Goal: Task Accomplishment & Management: Manage account settings

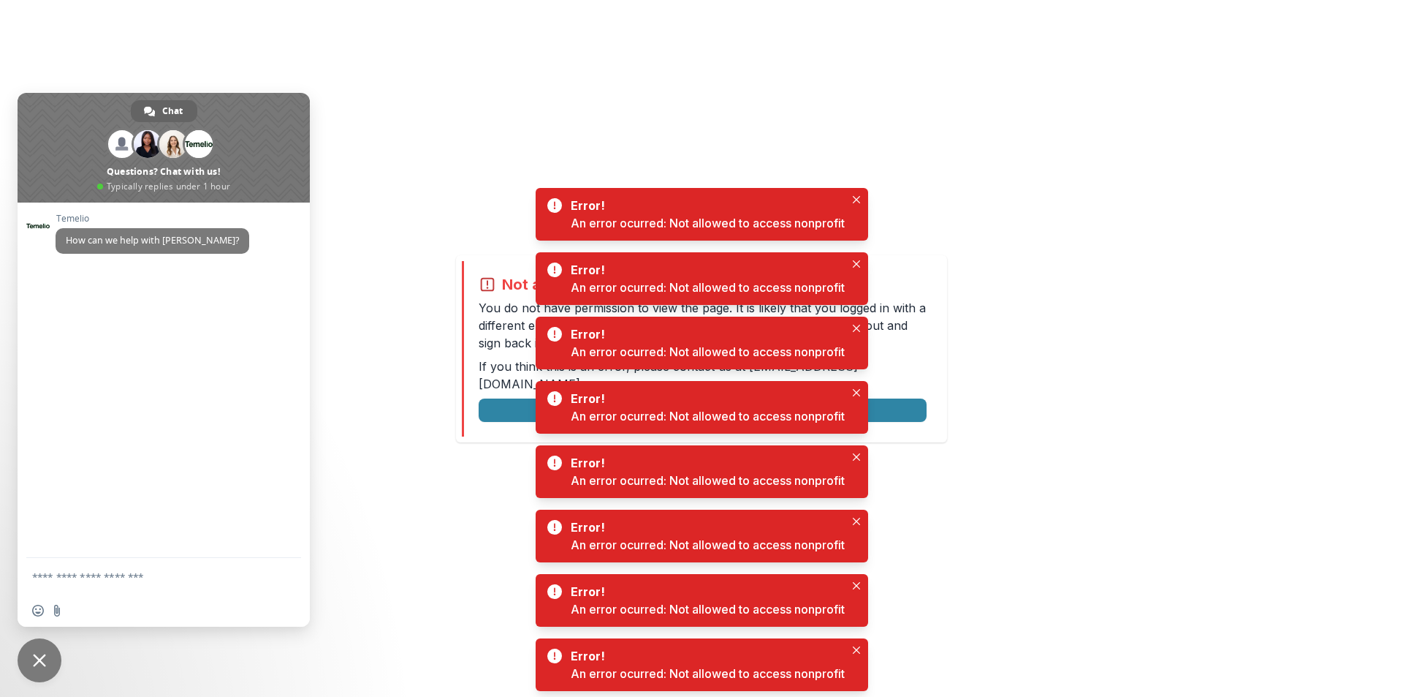
click at [1042, 363] on div "Not allowed to view page You do not have permission to view the page. It is lik…" at bounding box center [701, 348] width 1403 height 697
click at [858, 201] on icon "Close" at bounding box center [856, 199] width 7 height 7
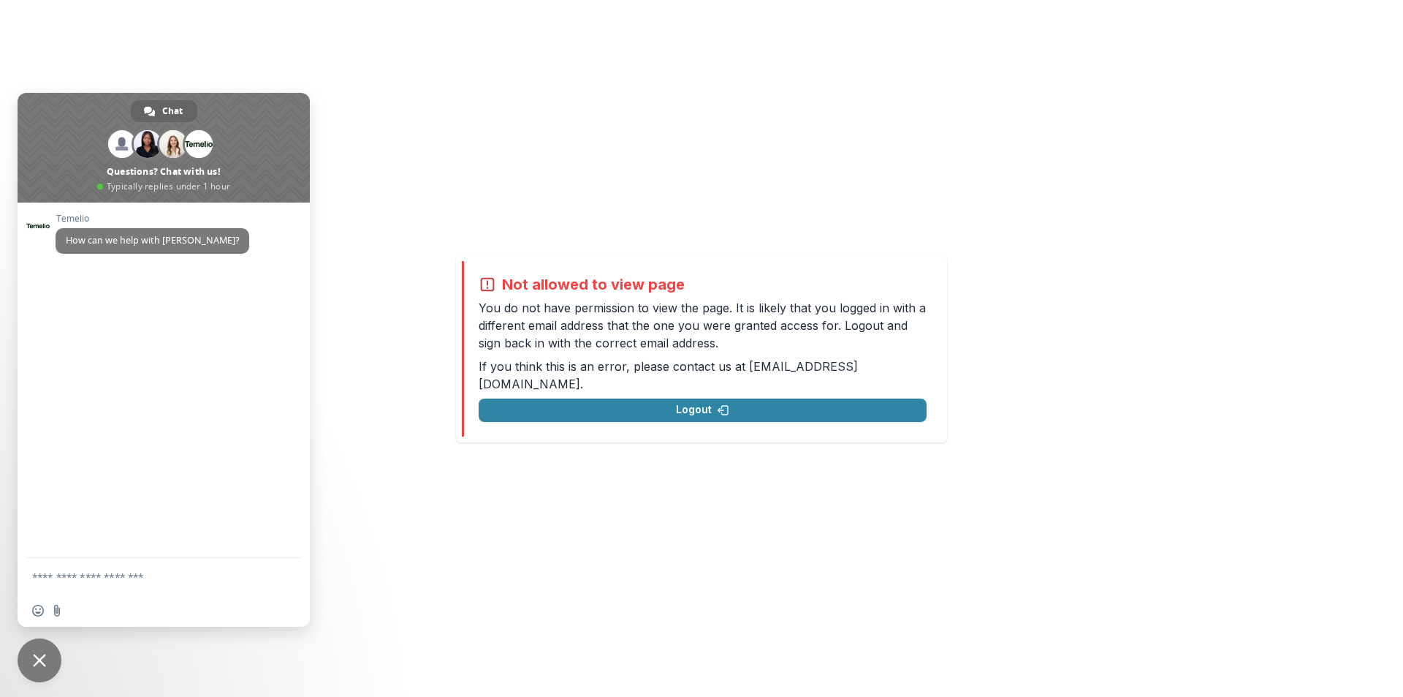
click at [86, 602] on div "Insert an emoji Send a file" at bounding box center [164, 610] width 292 height 32
click at [94, 575] on textarea "Compose your message..." at bounding box center [147, 576] width 231 height 13
type textarea "**********"
click at [283, 569] on span "Send" at bounding box center [284, 574] width 11 height 11
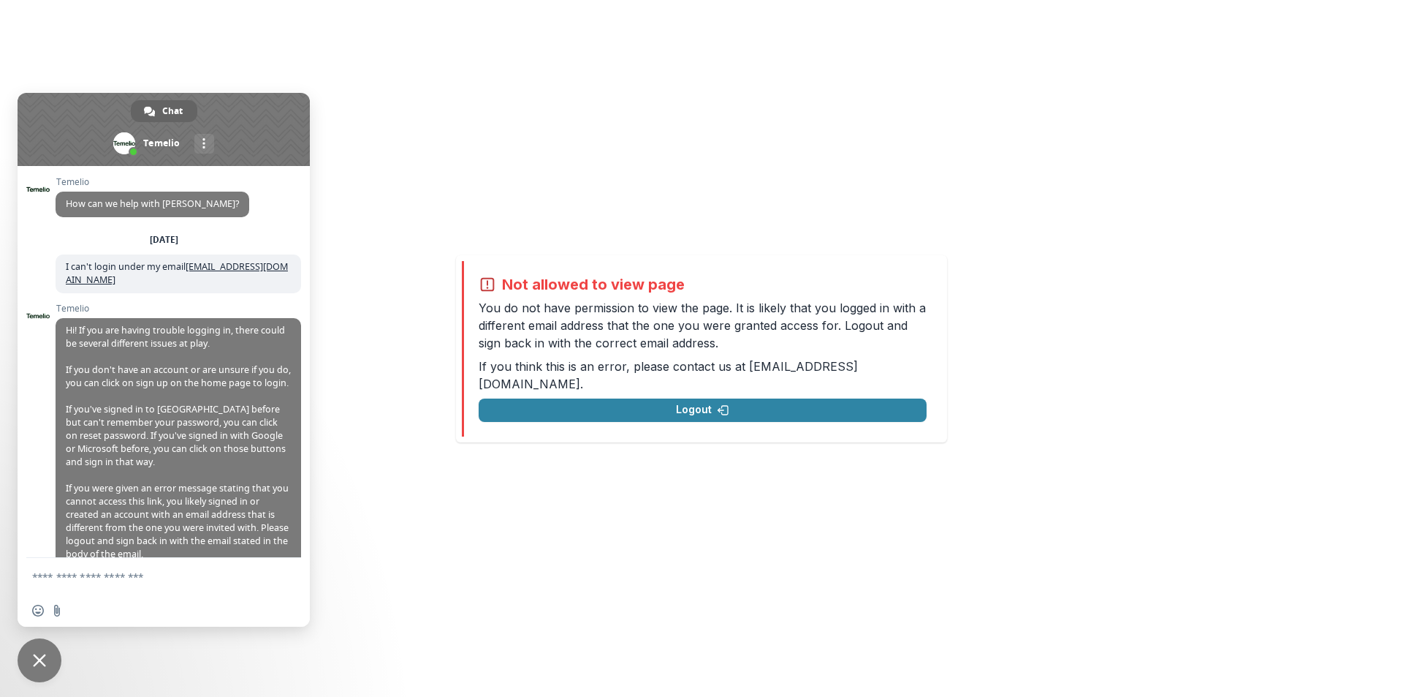
scroll to position [26, 0]
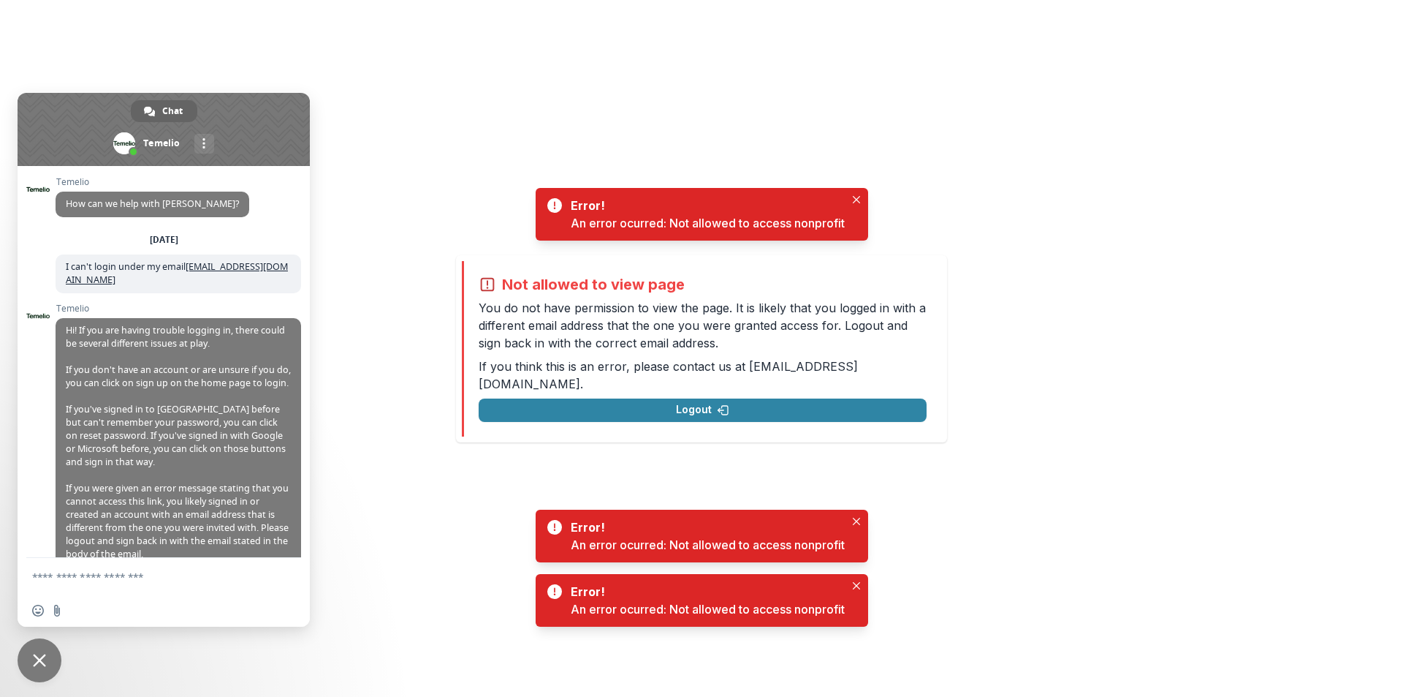
scroll to position [26, 0]
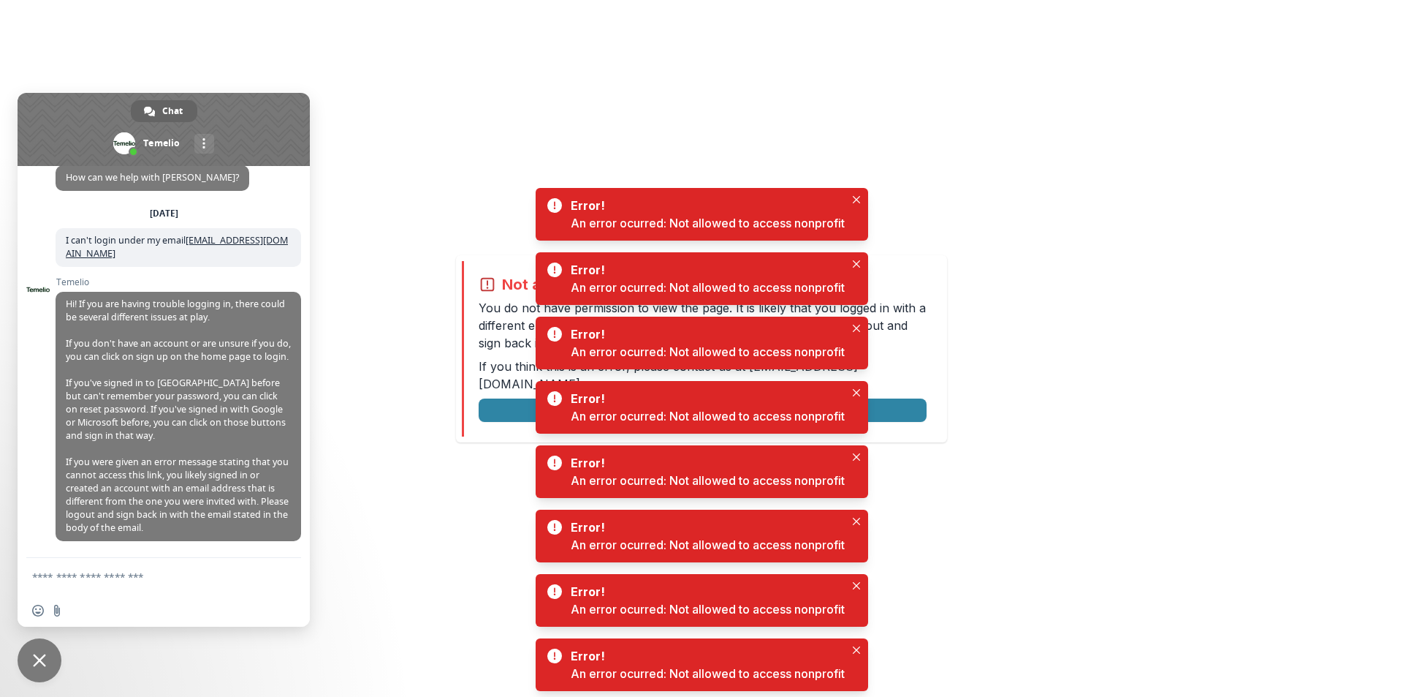
click at [427, 286] on div "Not allowed to view page You do not have permission to view the page. It is lik…" at bounding box center [701, 348] width 1403 height 697
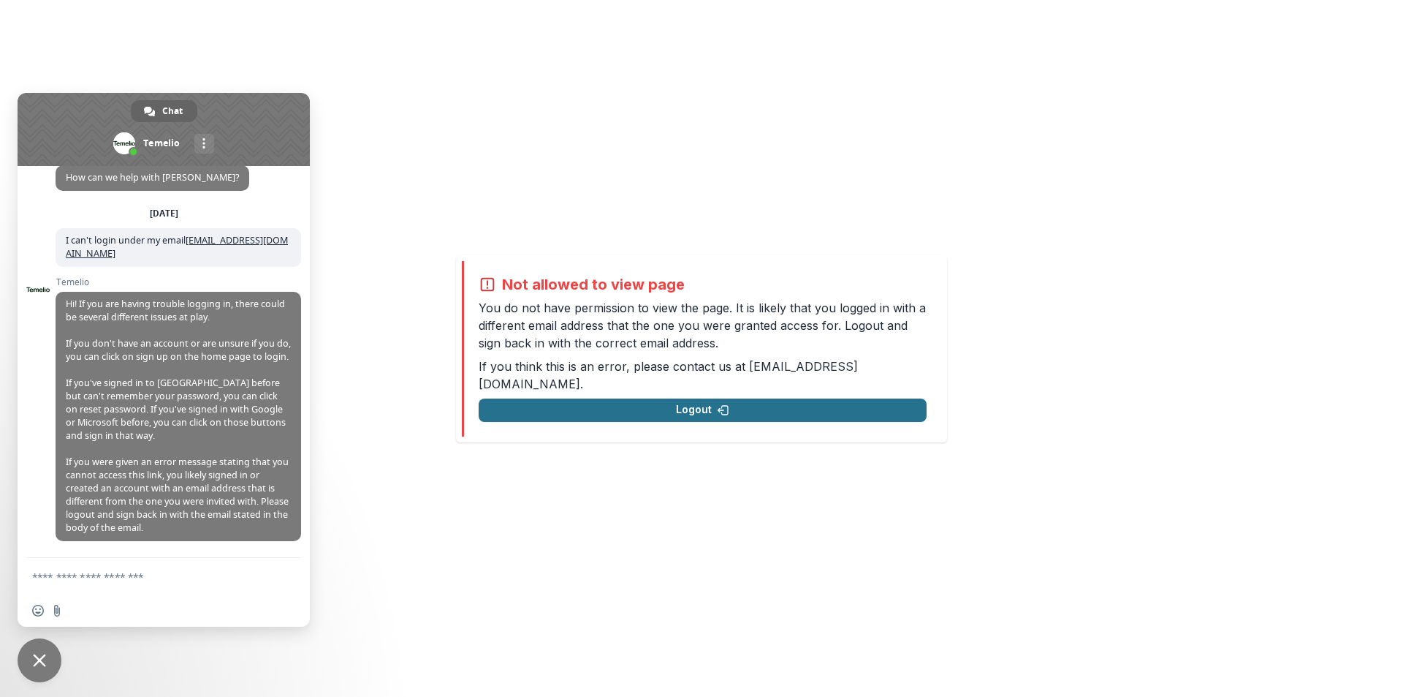
click at [705, 403] on button "Logout" at bounding box center [703, 409] width 448 height 23
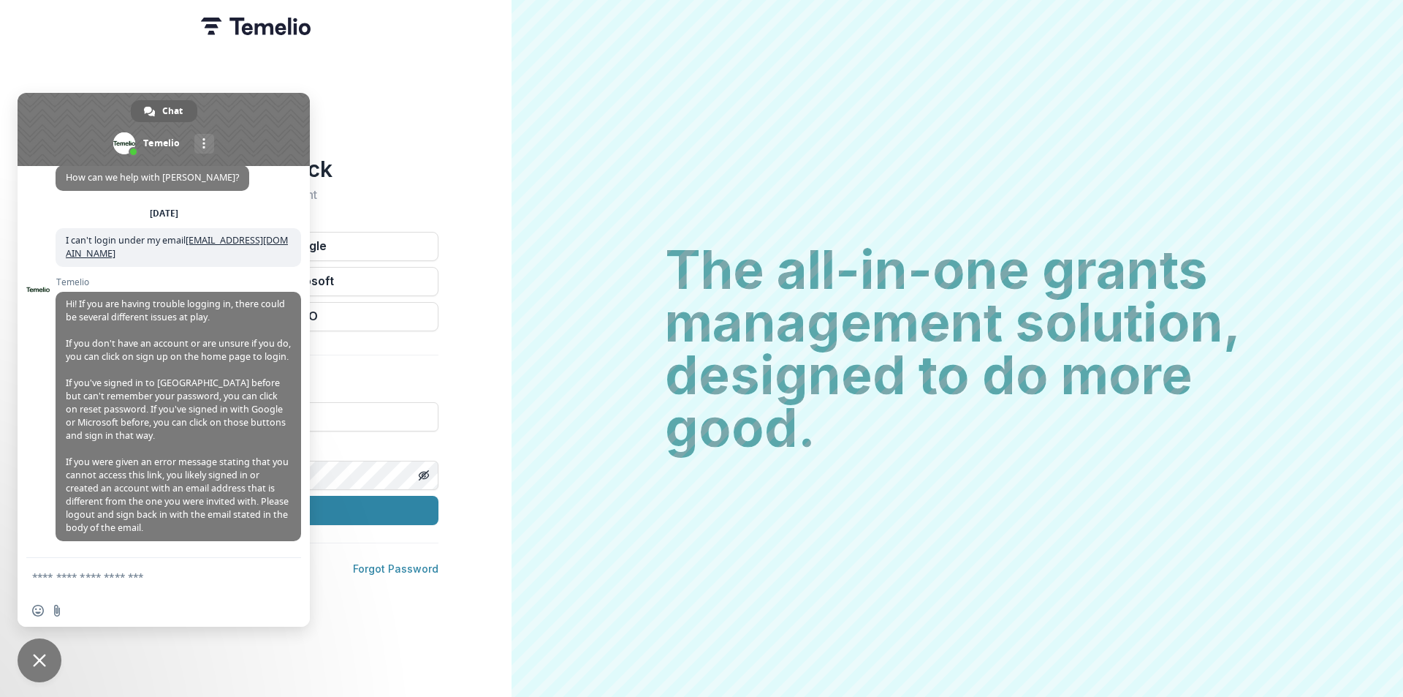
click at [363, 621] on div "Welcome back Sign into your account Continue with Google Continue with Microsof…" at bounding box center [256, 348] width 512 height 697
click at [344, 103] on div "Welcome back Sign into your account Continue with Google Continue with Microsof…" at bounding box center [256, 348] width 512 height 697
click at [270, 97] on span at bounding box center [164, 129] width 292 height 73
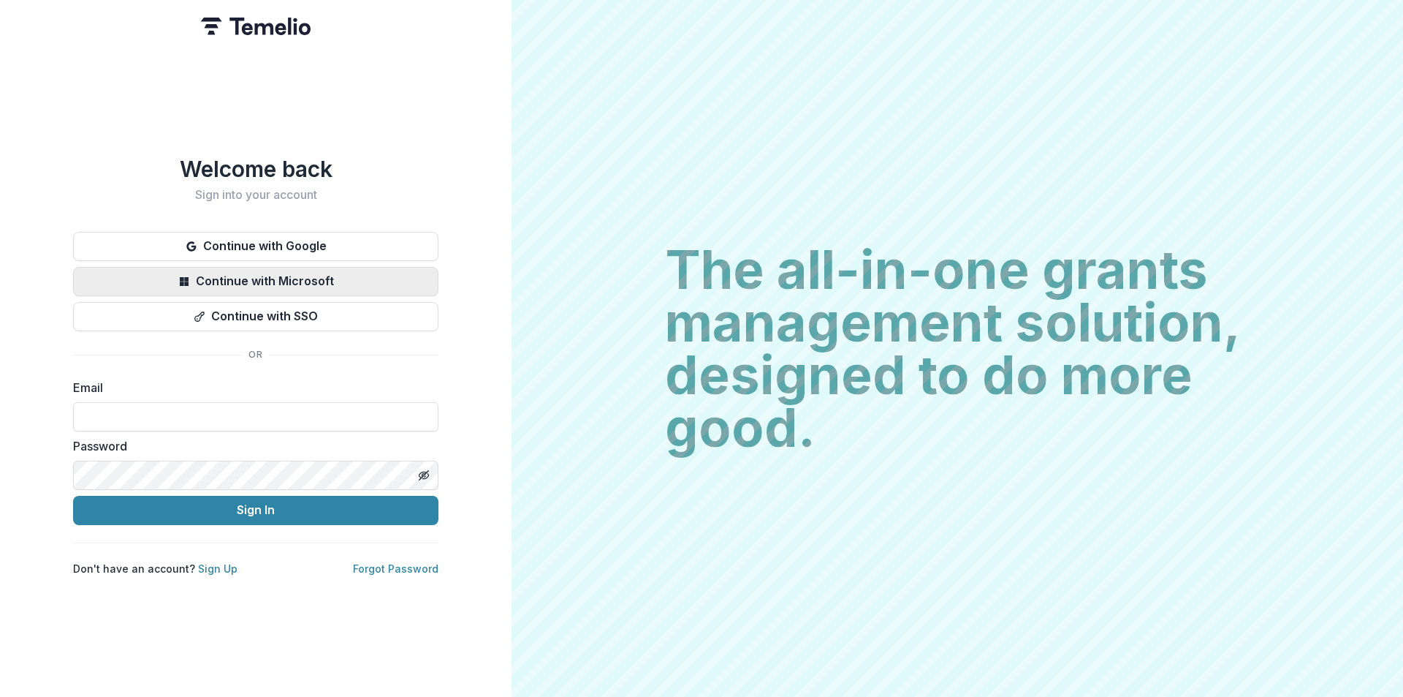
click at [265, 282] on button "Continue with Microsoft" at bounding box center [255, 281] width 365 height 29
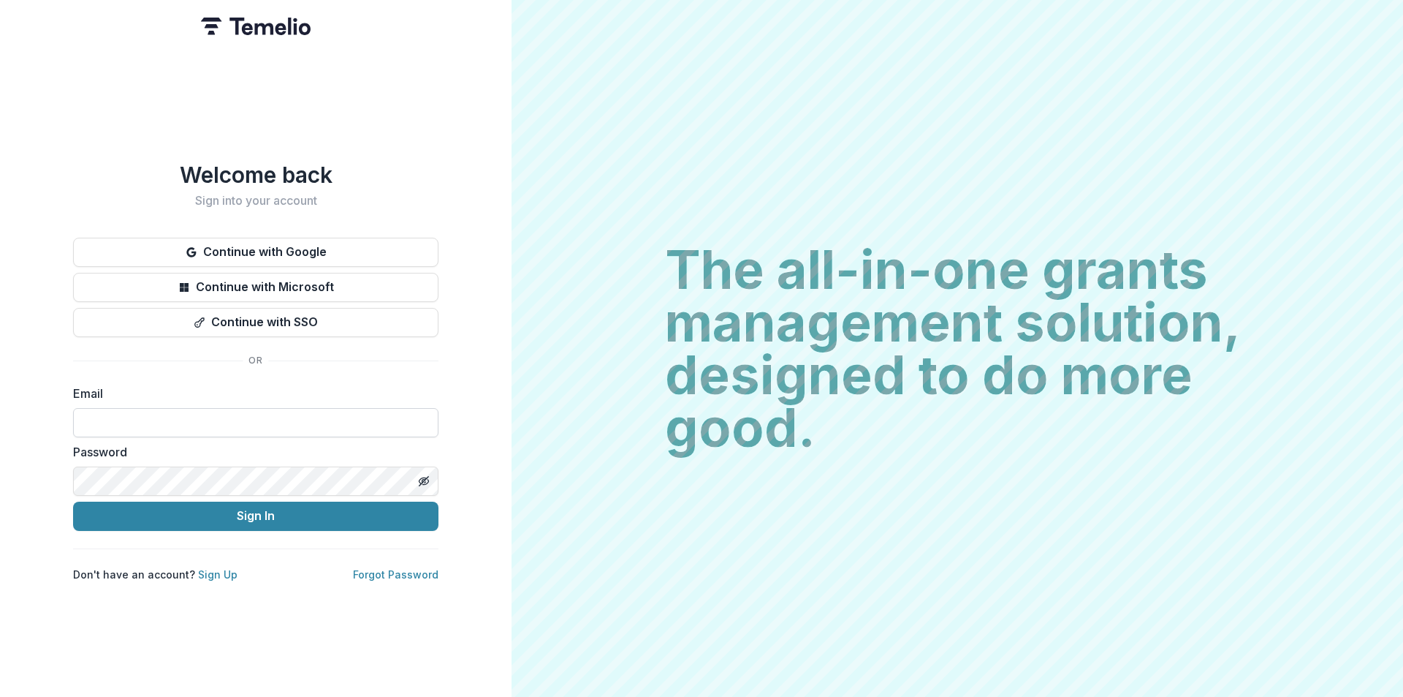
click at [162, 425] on input at bounding box center [255, 422] width 365 height 29
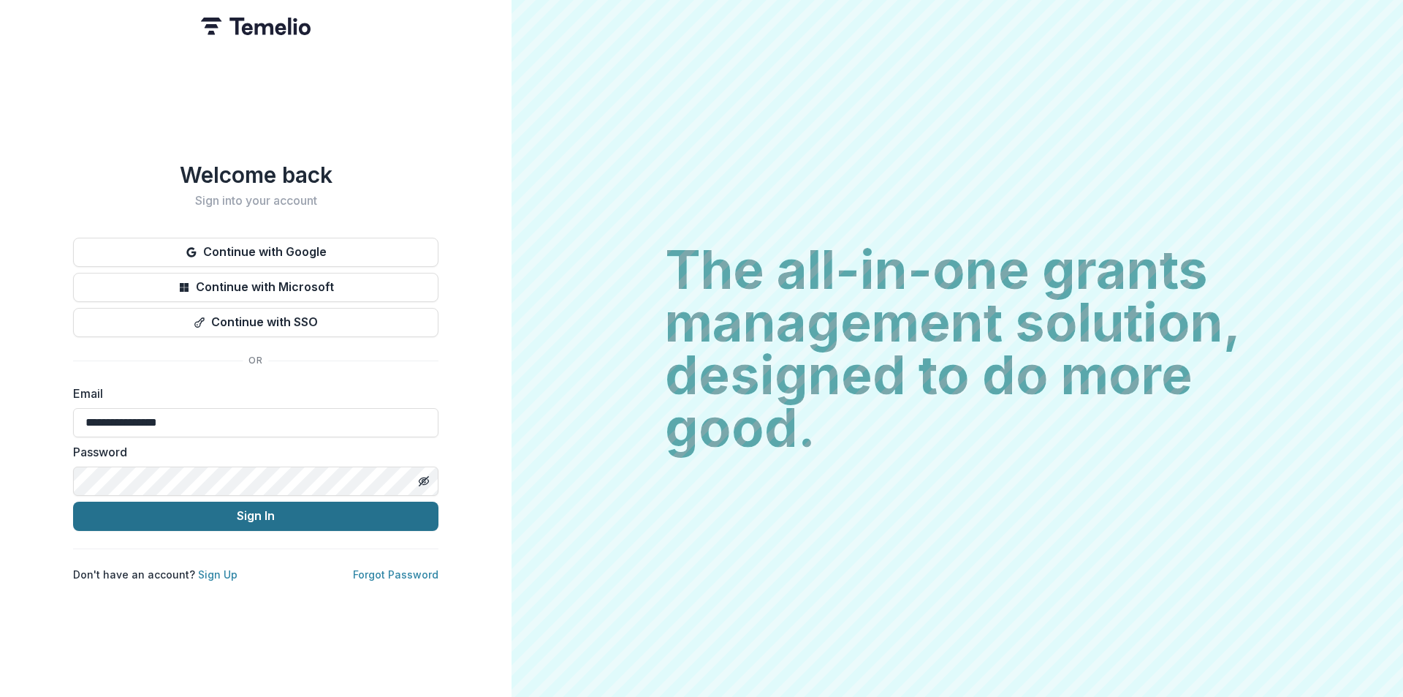
click at [127, 507] on button "Sign In" at bounding box center [255, 515] width 365 height 29
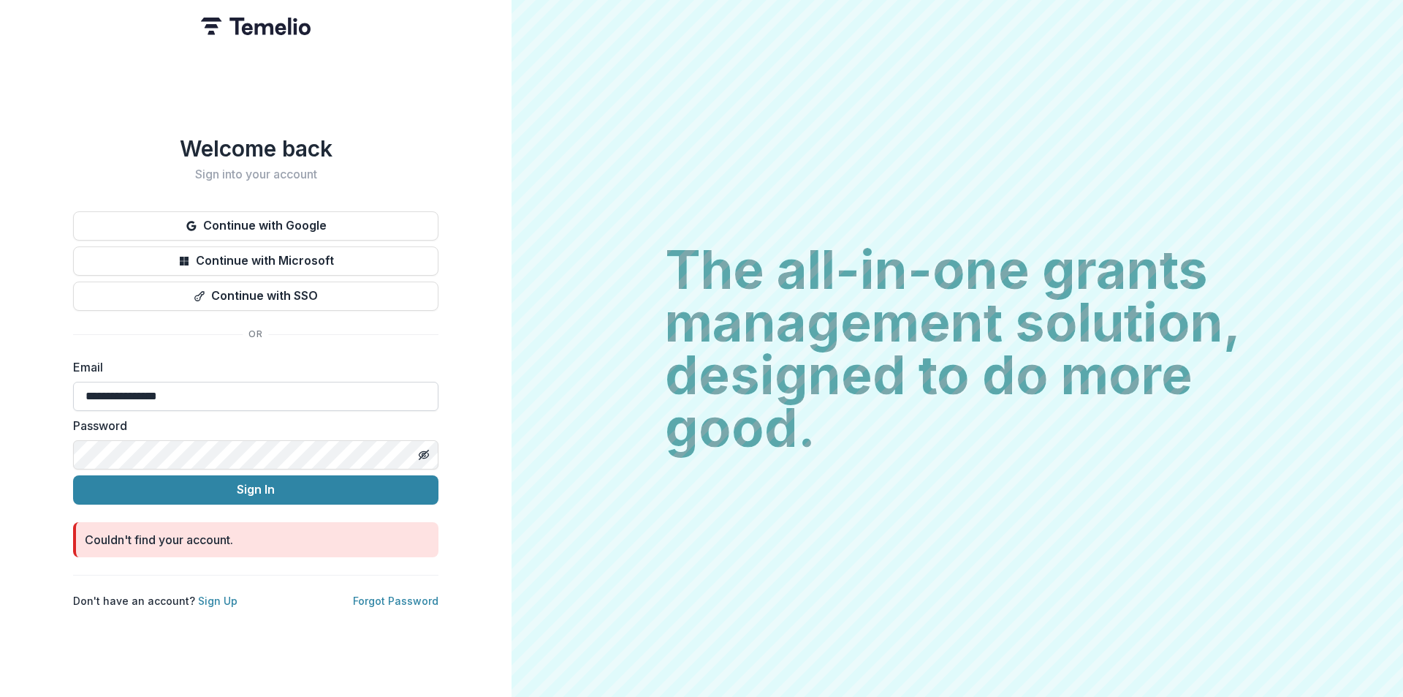
click at [223, 389] on input "**********" at bounding box center [255, 396] width 365 height 29
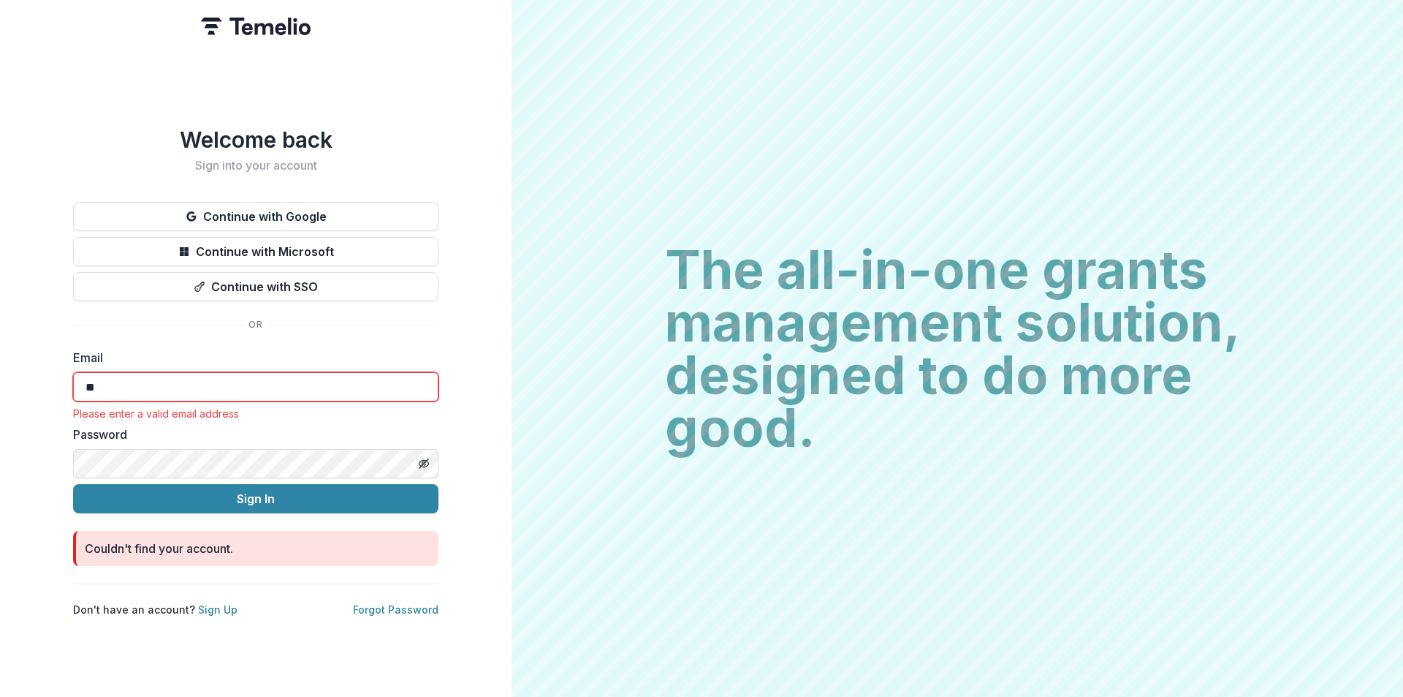
type input "*"
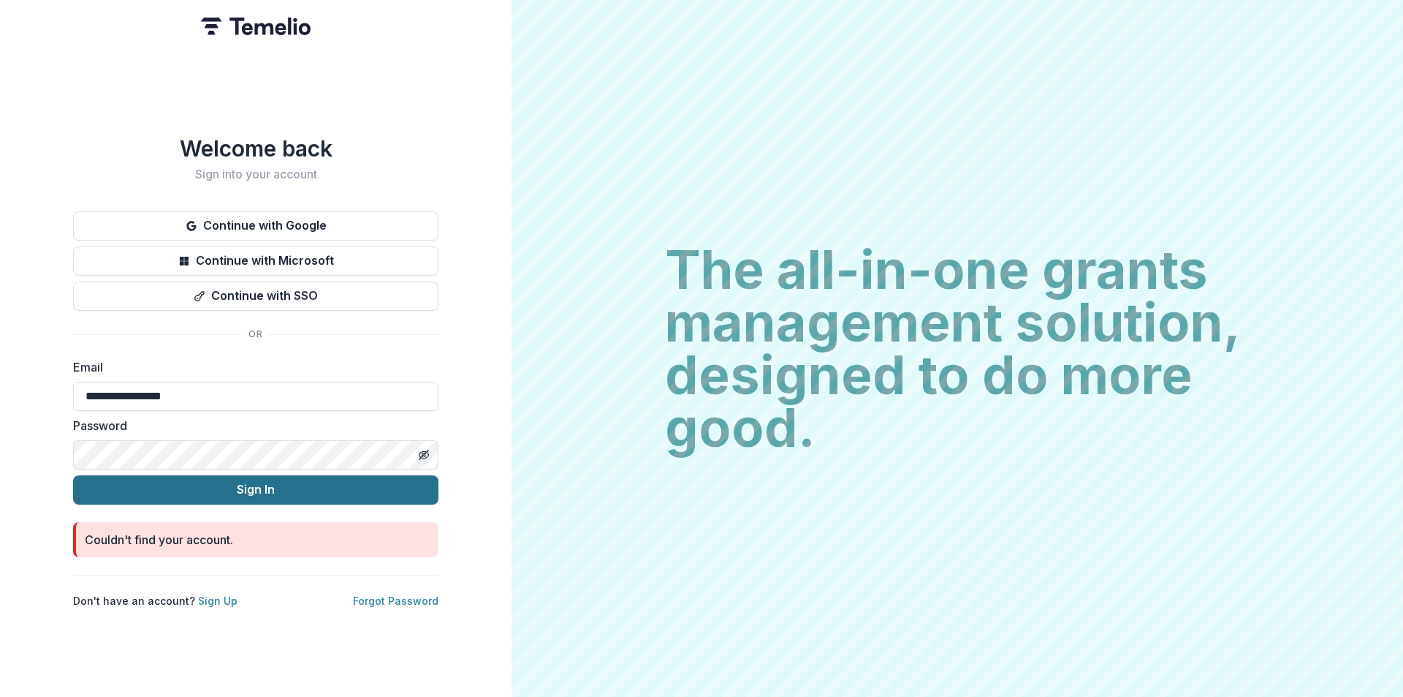
type input "**********"
click at [269, 488] on button "Sign In" at bounding box center [255, 489] width 365 height 29
click at [262, 484] on button "Sign In" at bounding box center [255, 489] width 365 height 29
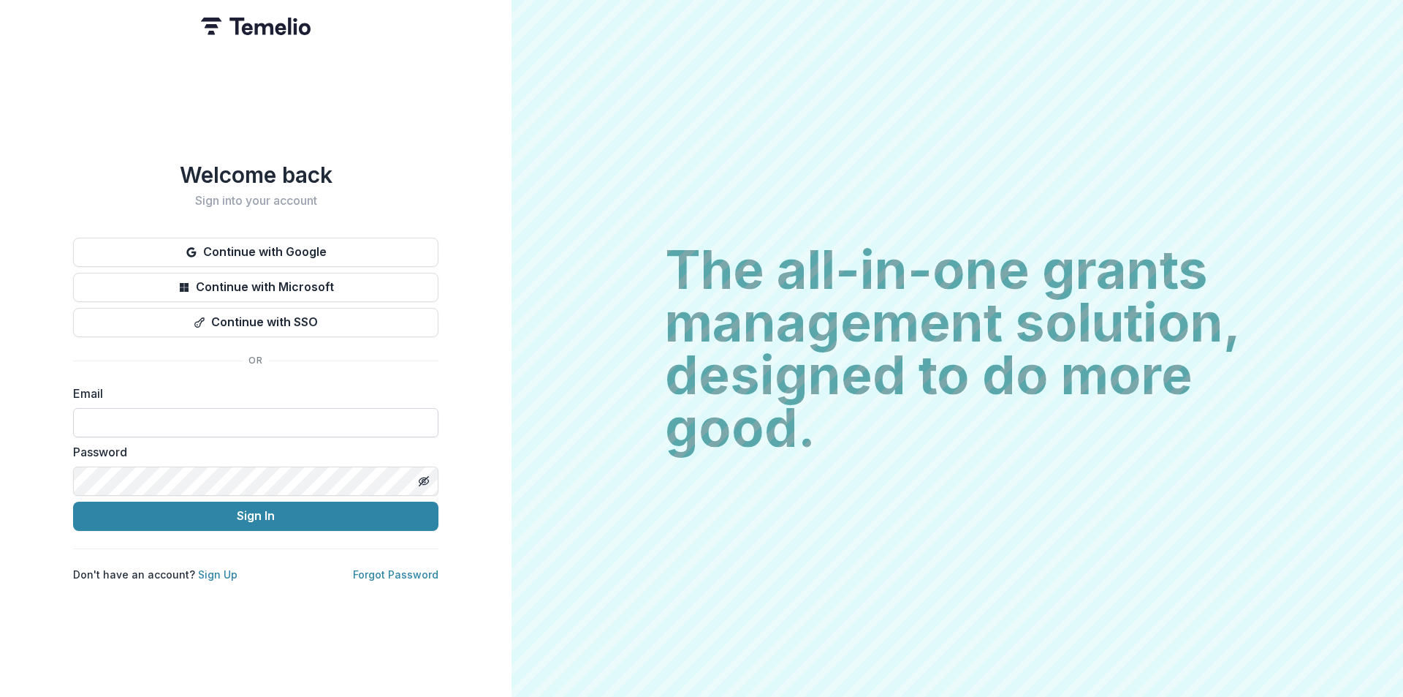
click at [121, 414] on input at bounding box center [255, 422] width 365 height 29
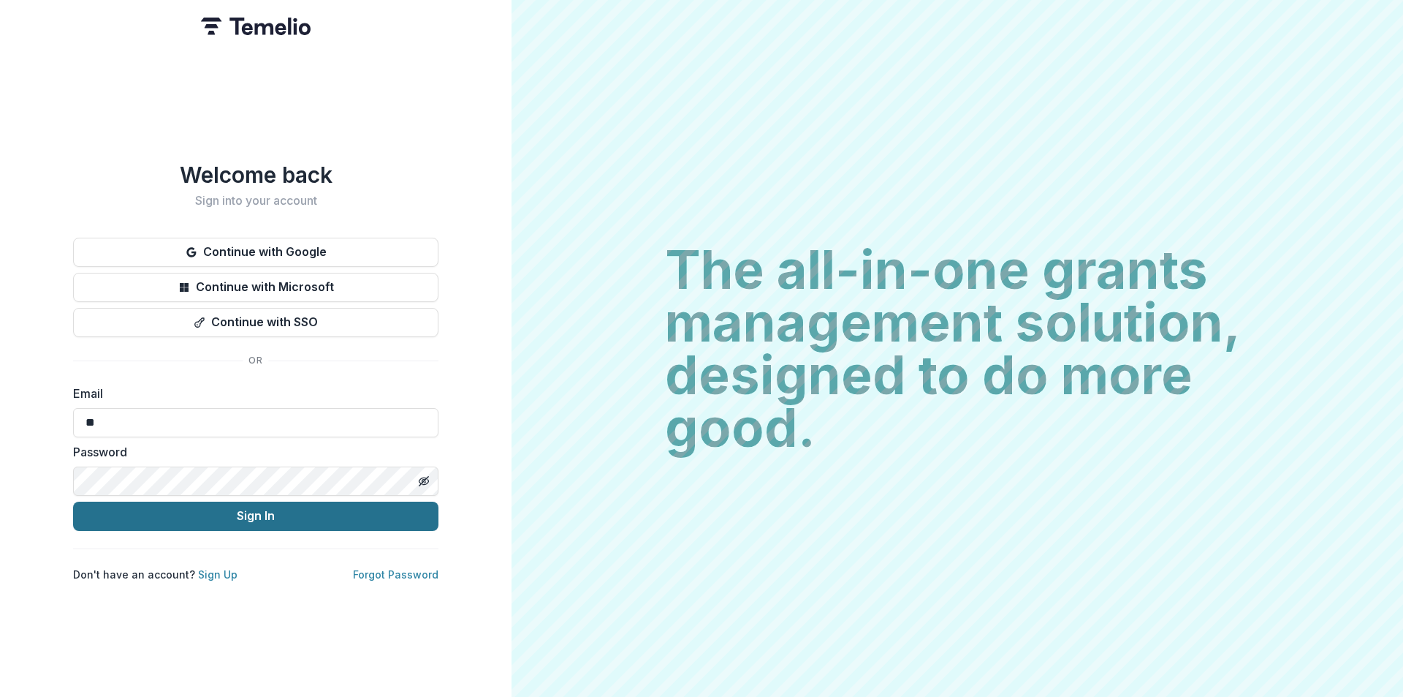
type input "**********"
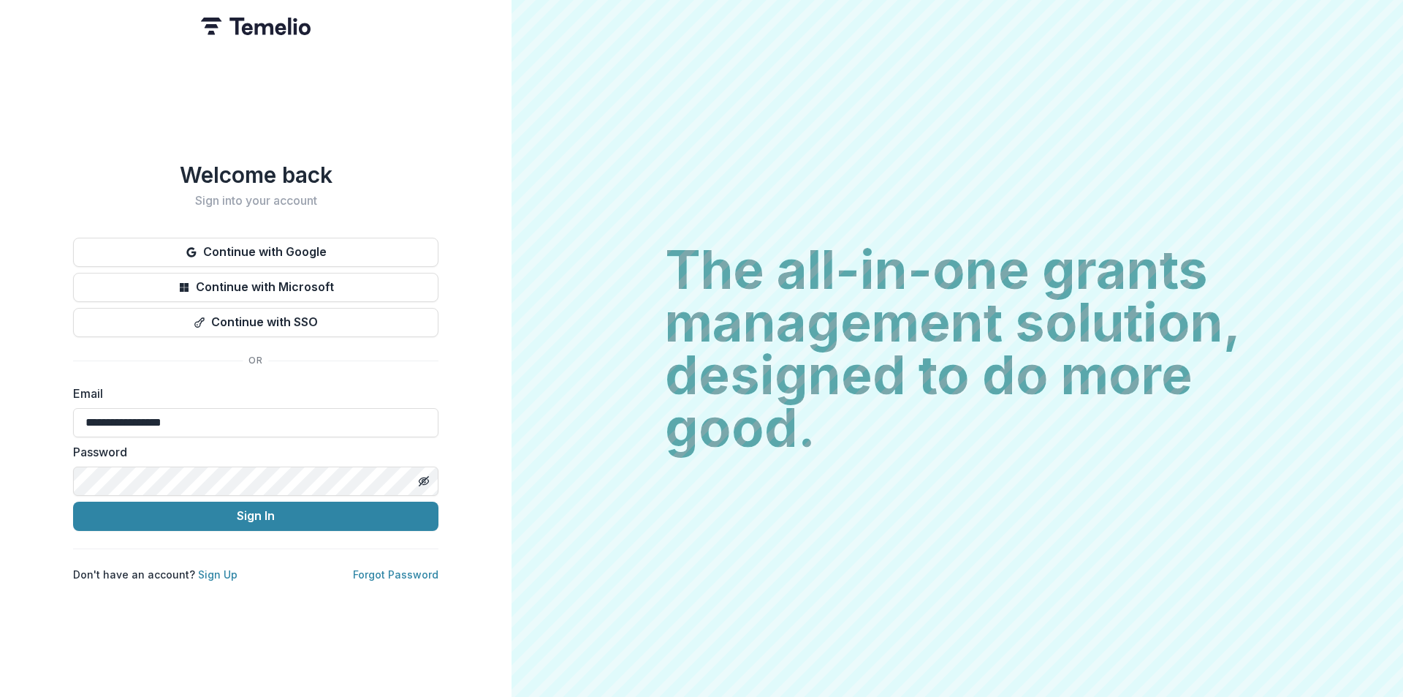
click at [322, 623] on div "**********" at bounding box center [256, 348] width 512 height 697
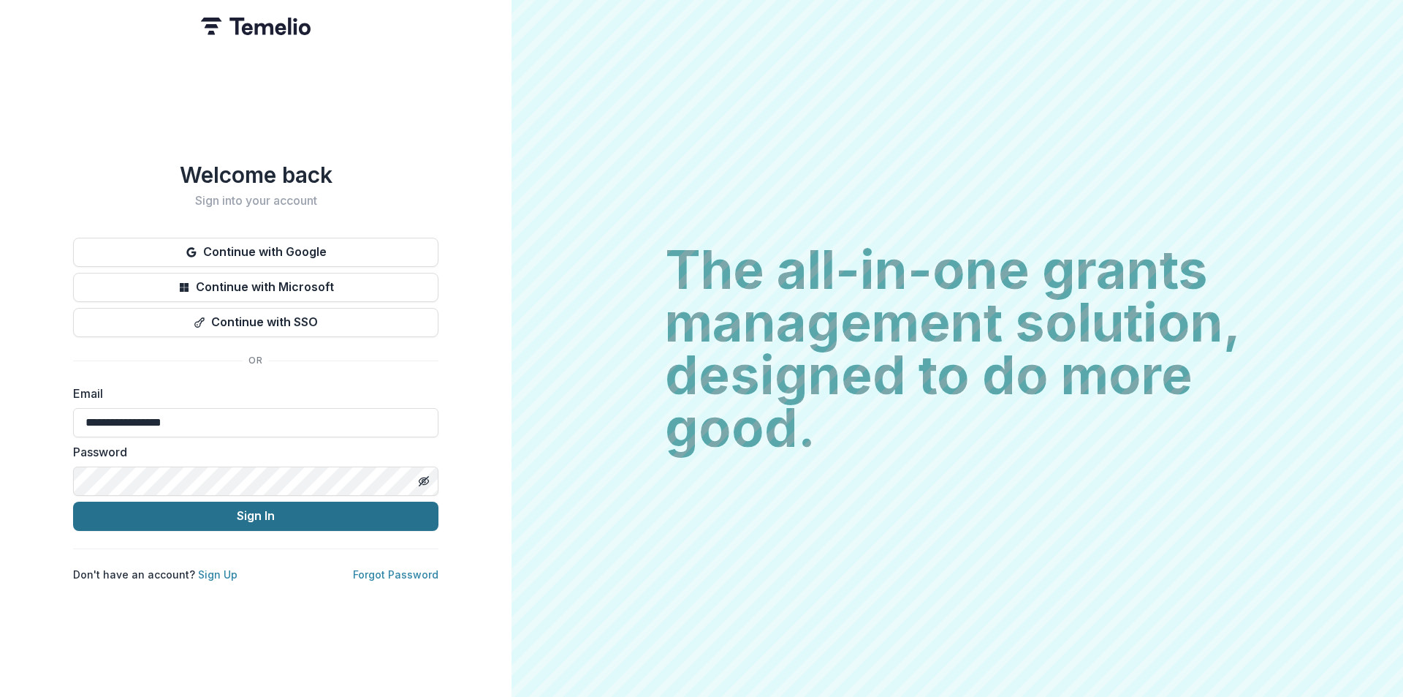
click at [293, 508] on button "Sign In" at bounding box center [255, 515] width 365 height 29
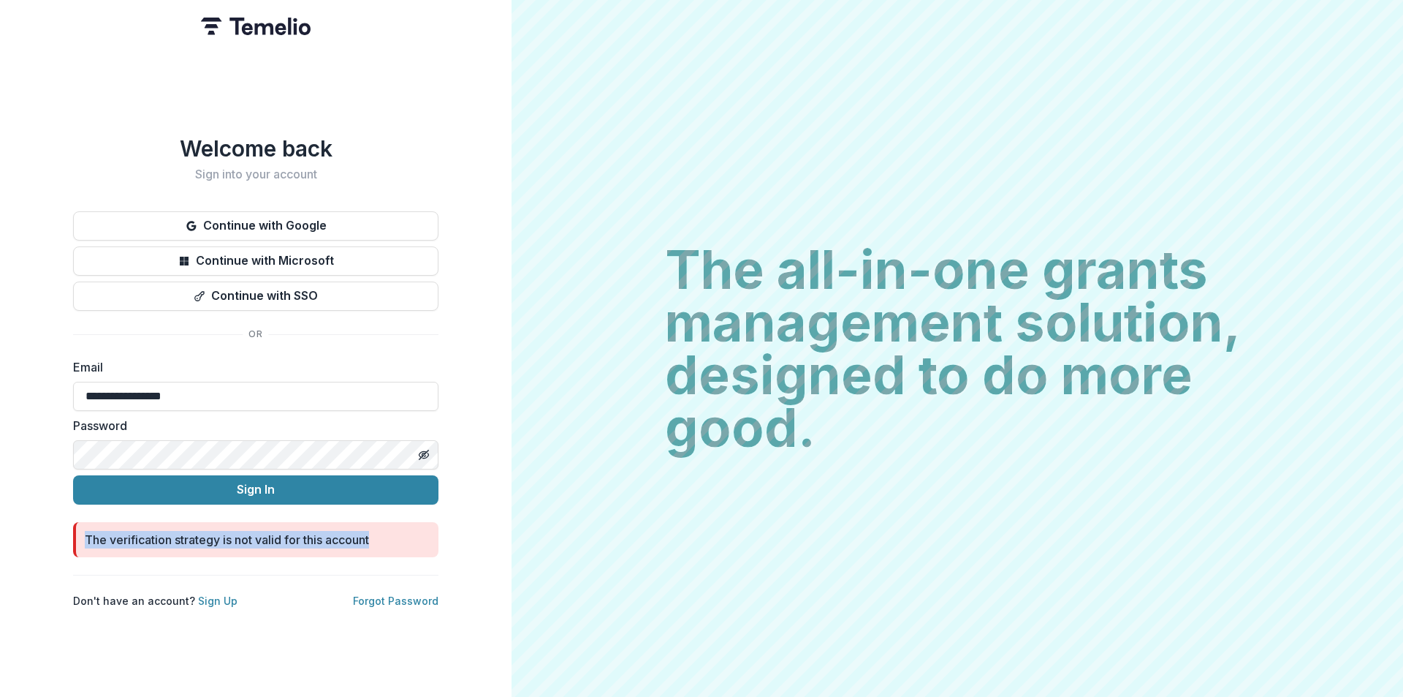
drag, startPoint x: 87, startPoint y: 531, endPoint x: 382, endPoint y: 542, distance: 294.7
click at [382, 542] on div "The verification strategy is not valid for this account" at bounding box center [255, 539] width 365 height 35
copy div "The verification strategy is not valid for this account"
